Goal: Information Seeking & Learning: Find specific fact

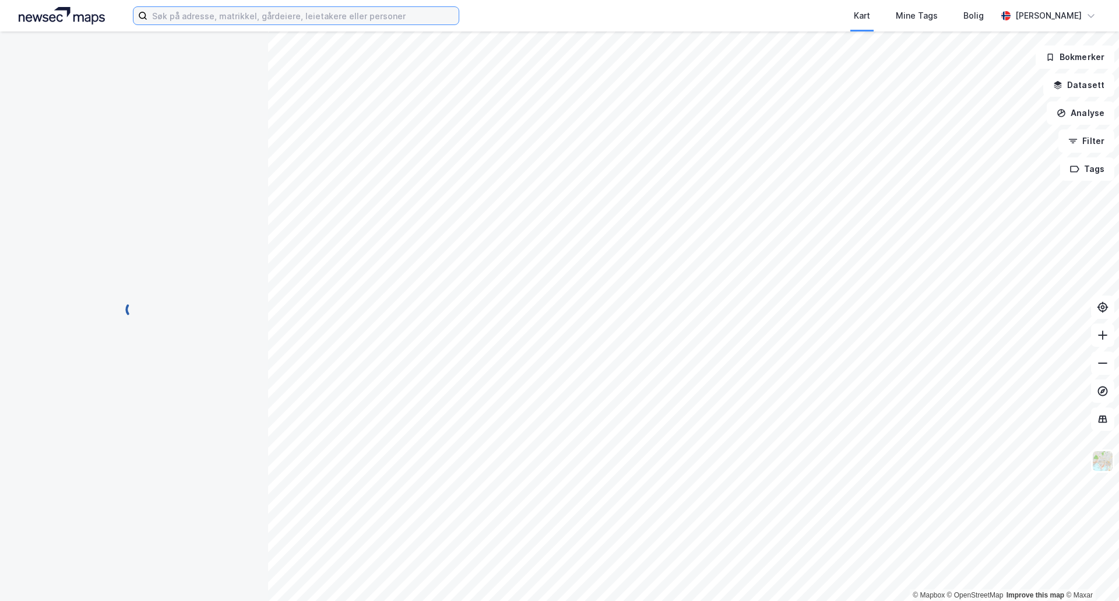
click at [295, 17] on input at bounding box center [302, 15] width 311 height 17
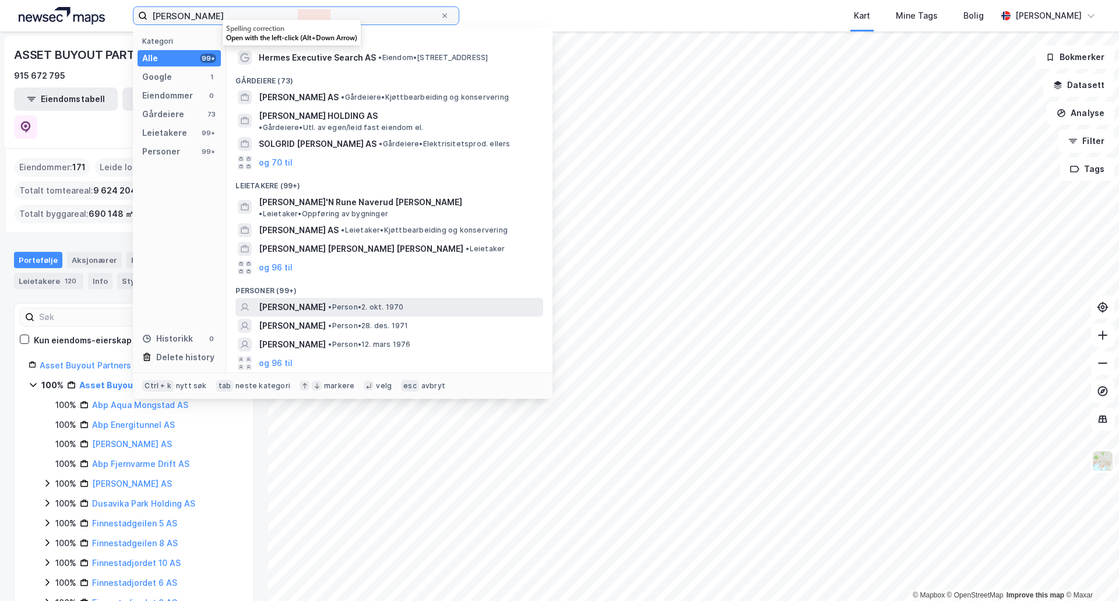
type input "[PERSON_NAME]"
click at [292, 300] on span "[PERSON_NAME]" at bounding box center [292, 307] width 67 height 14
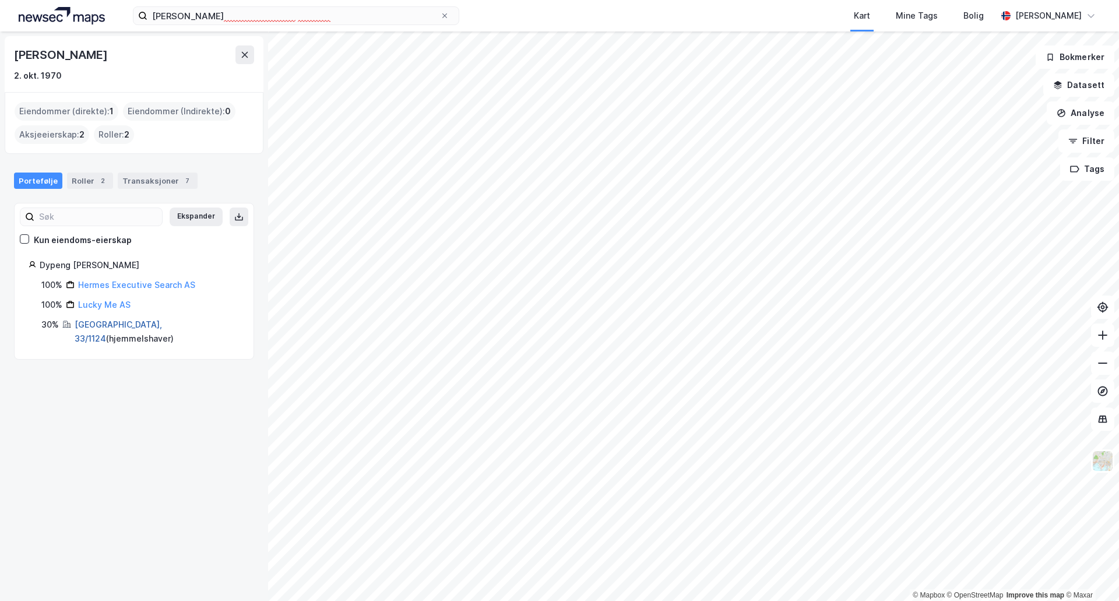
click at [105, 325] on link "[GEOGRAPHIC_DATA], 33/1124" at bounding box center [118, 331] width 87 height 24
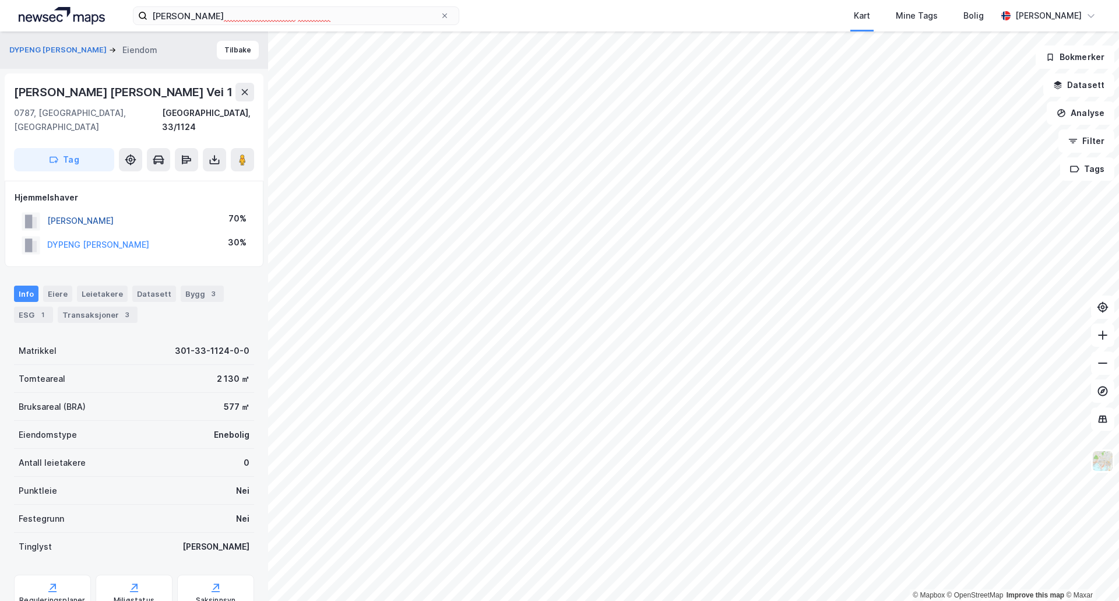
click at [0, 0] on button "[PERSON_NAME]" at bounding box center [0, 0] width 0 height 0
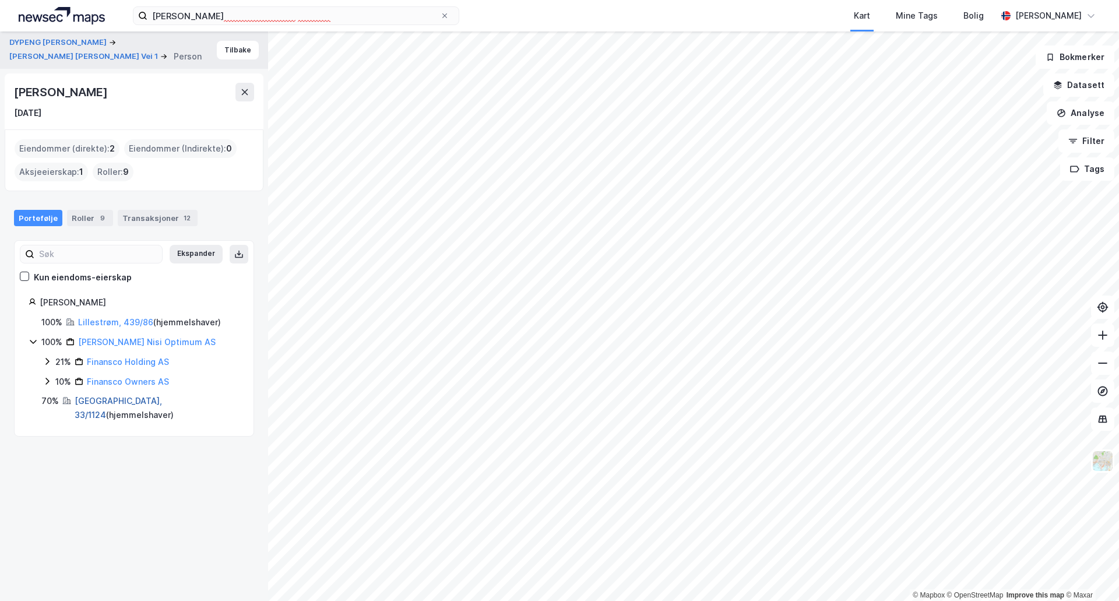
click at [90, 397] on link "[GEOGRAPHIC_DATA], 33/1124" at bounding box center [118, 408] width 87 height 24
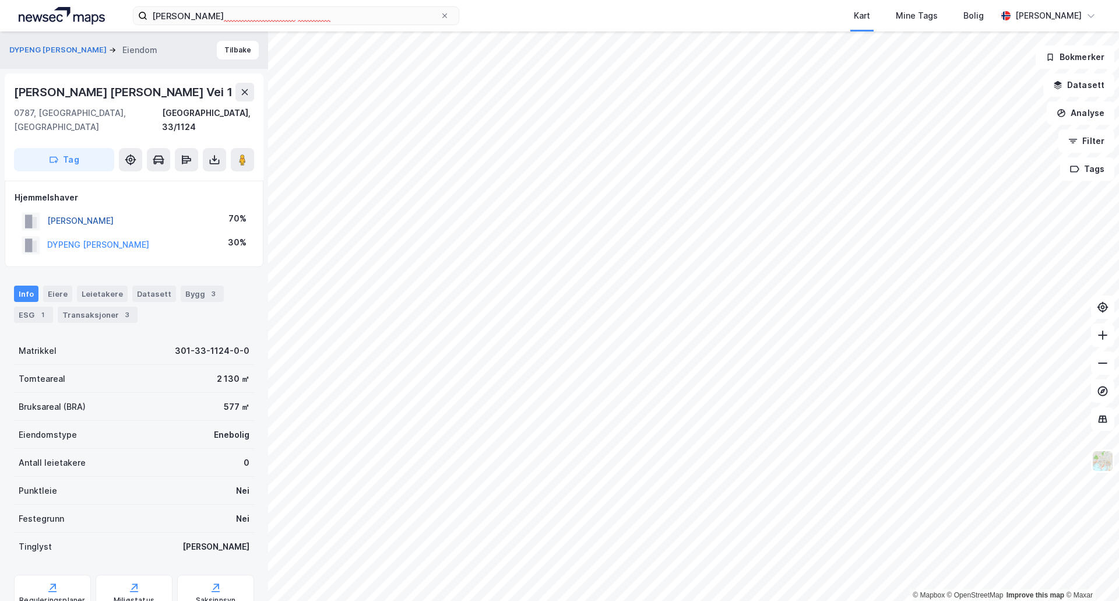
click at [0, 0] on button "[PERSON_NAME]" at bounding box center [0, 0] width 0 height 0
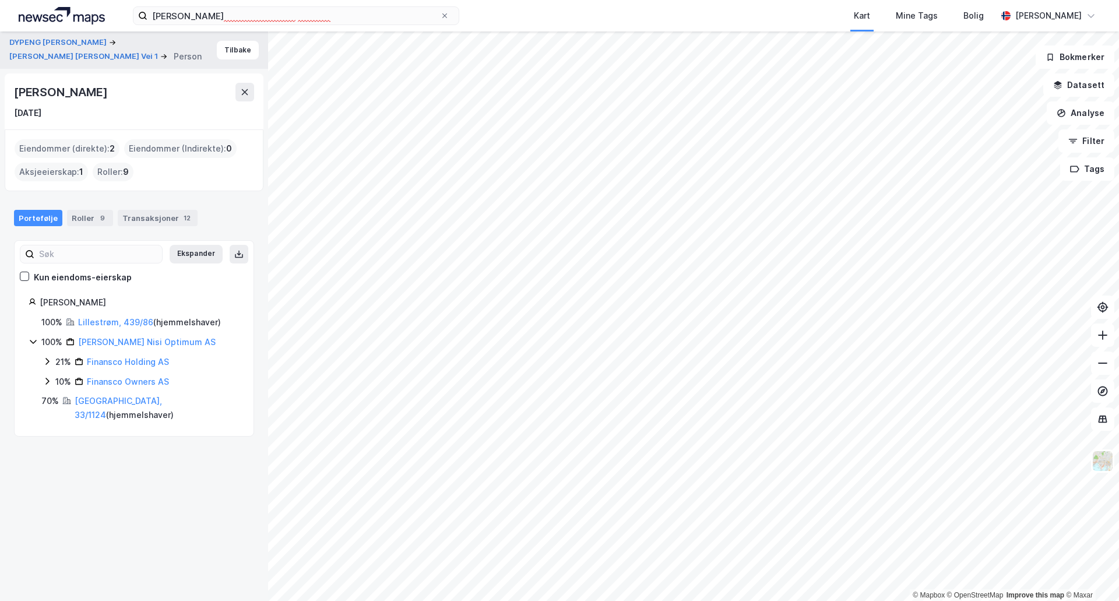
drag, startPoint x: 107, startPoint y: 304, endPoint x: 40, endPoint y: 305, distance: 67.6
click at [40, 305] on div "[PERSON_NAME]" at bounding box center [140, 302] width 200 height 14
copy div "[PERSON_NAME]"
